Goal: Transaction & Acquisition: Purchase product/service

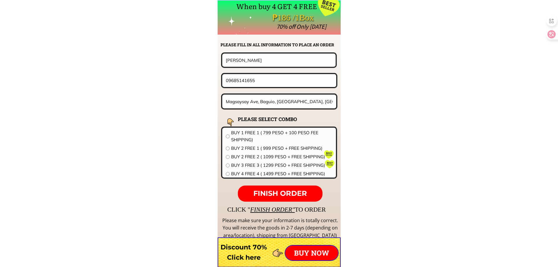
scroll to position [4595, 0]
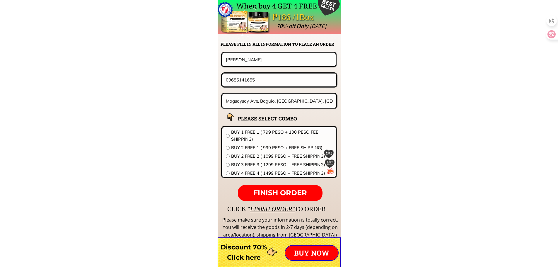
drag, startPoint x: 265, startPoint y: 84, endPoint x: 141, endPoint y: 86, distance: 123.3
paste input "123257373"
type input "09123257373"
drag, startPoint x: 261, startPoint y: 62, endPoint x: 149, endPoint y: 62, distance: 112.1
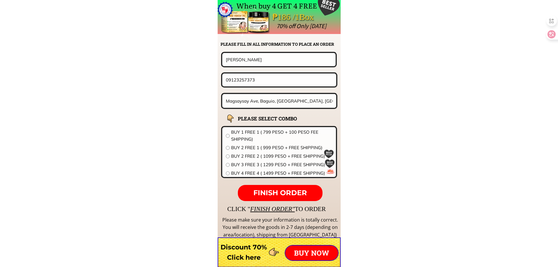
paste input "[PERSON_NAME]"
type input "[PERSON_NAME]"
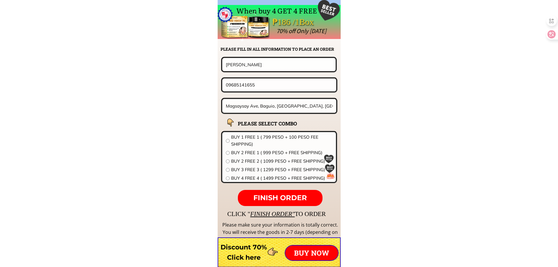
scroll to position [4595, 0]
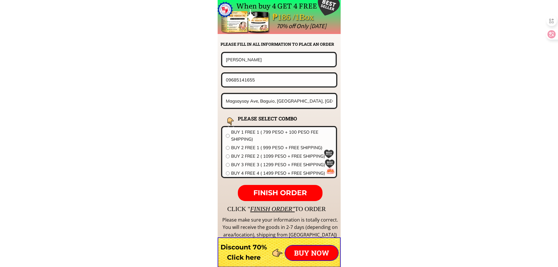
drag, startPoint x: 174, startPoint y: 82, endPoint x: 197, endPoint y: 82, distance: 23.1
paste input "639282092583"
drag, startPoint x: 231, startPoint y: 80, endPoint x: 122, endPoint y: 76, distance: 108.7
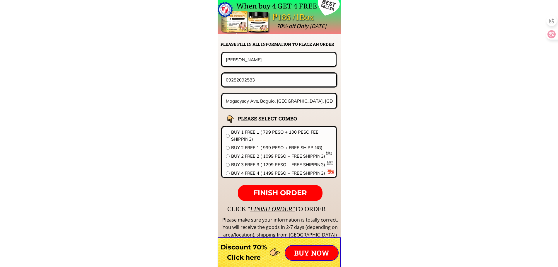
type input "09282092583"
click at [271, 108] on div "Magsaysay Ave, Baguio, [GEOGRAPHIC_DATA], [GEOGRAPHIC_DATA]" at bounding box center [279, 101] width 117 height 16
click at [277, 104] on input "Magsaysay Ave, Baguio, [GEOGRAPHIC_DATA], [GEOGRAPHIC_DATA]" at bounding box center [279, 101] width 110 height 14
paste input "B216 L11 lower azucena st. Pembo"
type input "B216 L11 lower azucena st. Pembo"
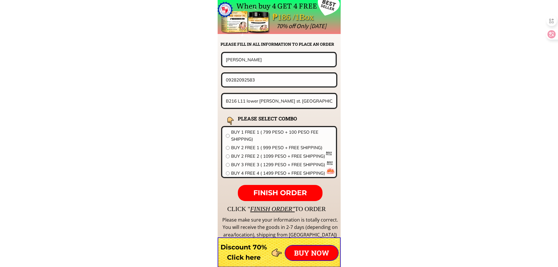
drag, startPoint x: 249, startPoint y: 59, endPoint x: 167, endPoint y: 67, distance: 83.0
paste input "Tomas Tanggana"
type input "Tomas Tanggana"
click at [257, 138] on span "BUY 1 FREE 1 ( 799 PESO + 100 PESO FEE SHIPPING)" at bounding box center [281, 136] width 101 height 14
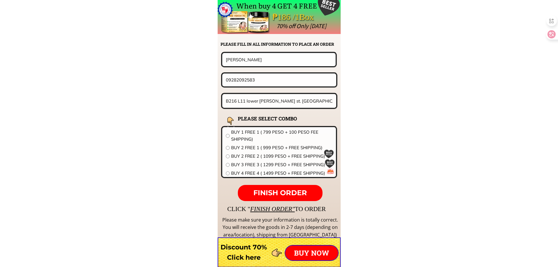
radio input "true"
click at [278, 192] on span "FINISH ORDER" at bounding box center [280, 192] width 54 height 8
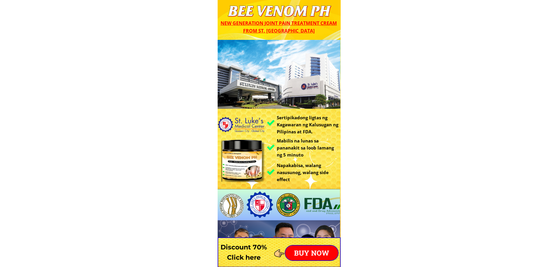
click at [305, 257] on p "BUY NOW" at bounding box center [311, 252] width 53 height 15
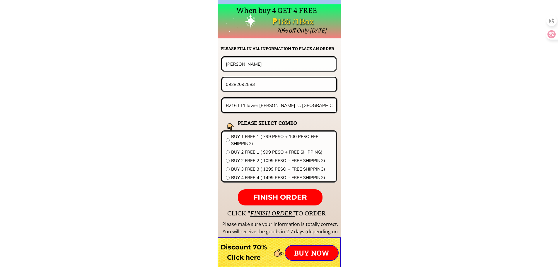
scroll to position [4595, 0]
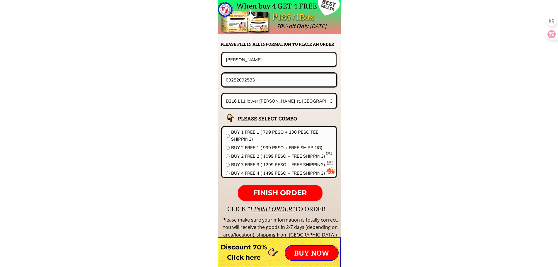
drag, startPoint x: 229, startPoint y: 79, endPoint x: 360, endPoint y: 85, distance: 130.7
click at [339, 83] on div "When buy 4 GET 4 FREE ₱186 /1Box 70% off Only today CLICK " FINISH ORDER" TO OR…" at bounding box center [279, 122] width 123 height 244
paste input "91689759"
type input "09916897593"
drag, startPoint x: 272, startPoint y: 61, endPoint x: 176, endPoint y: 65, distance: 95.8
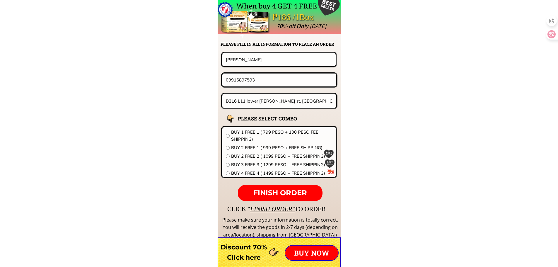
paste input "Myrla jean tobi"
type input "Myrla jean tobia"
click at [251, 155] on span "BUY 2 FREE 2 ( 1099 PESO + FREE SHIPPING)" at bounding box center [281, 156] width 101 height 7
radio input "true"
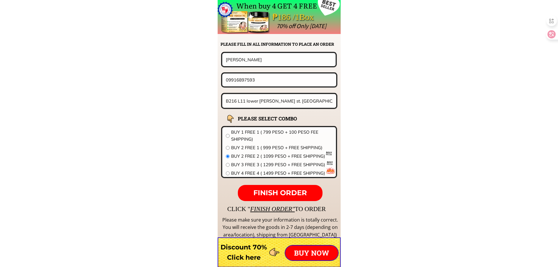
click at [261, 104] on input "B216 L11 lower azucena st. Pembo" at bounding box center [279, 101] width 110 height 14
paste input "Pug os cabugao ilocos sur"
type input "Pug os cabugao ilocos sur"
click at [283, 189] on span "FINISH ORDER" at bounding box center [280, 192] width 54 height 8
